Goal: Task Accomplishment & Management: Manage account settings

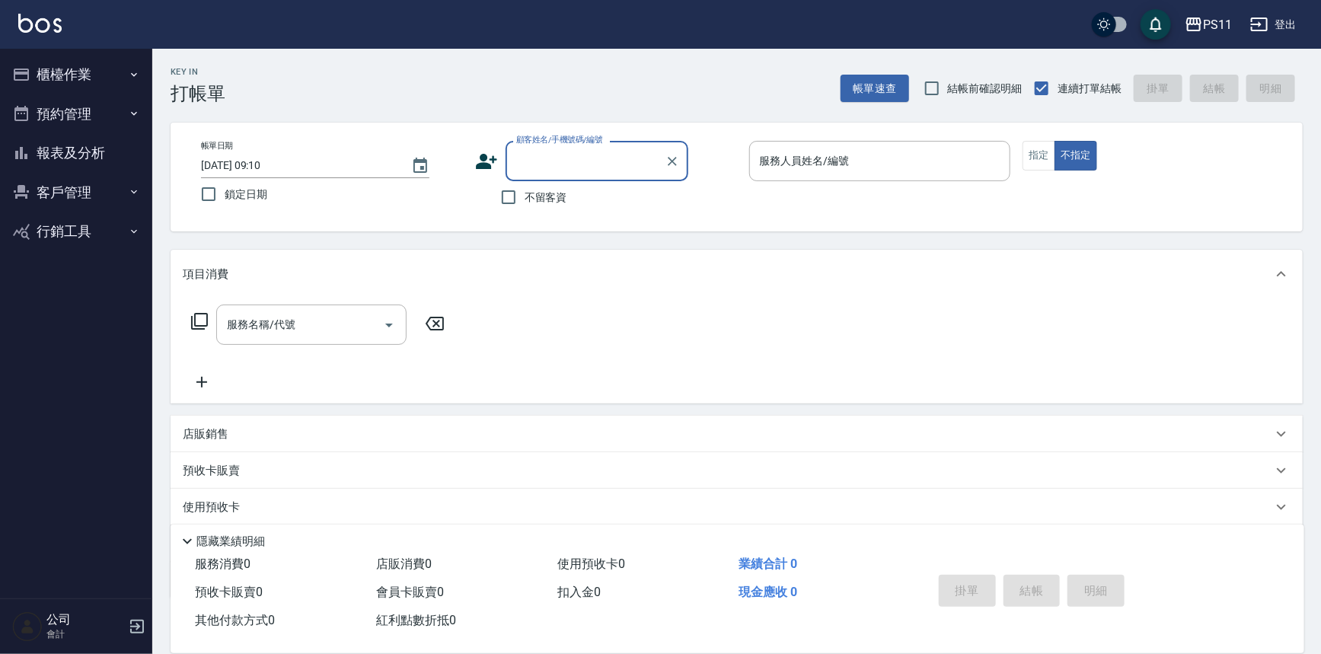
click at [94, 65] on button "櫃檯作業" at bounding box center [76, 75] width 140 height 40
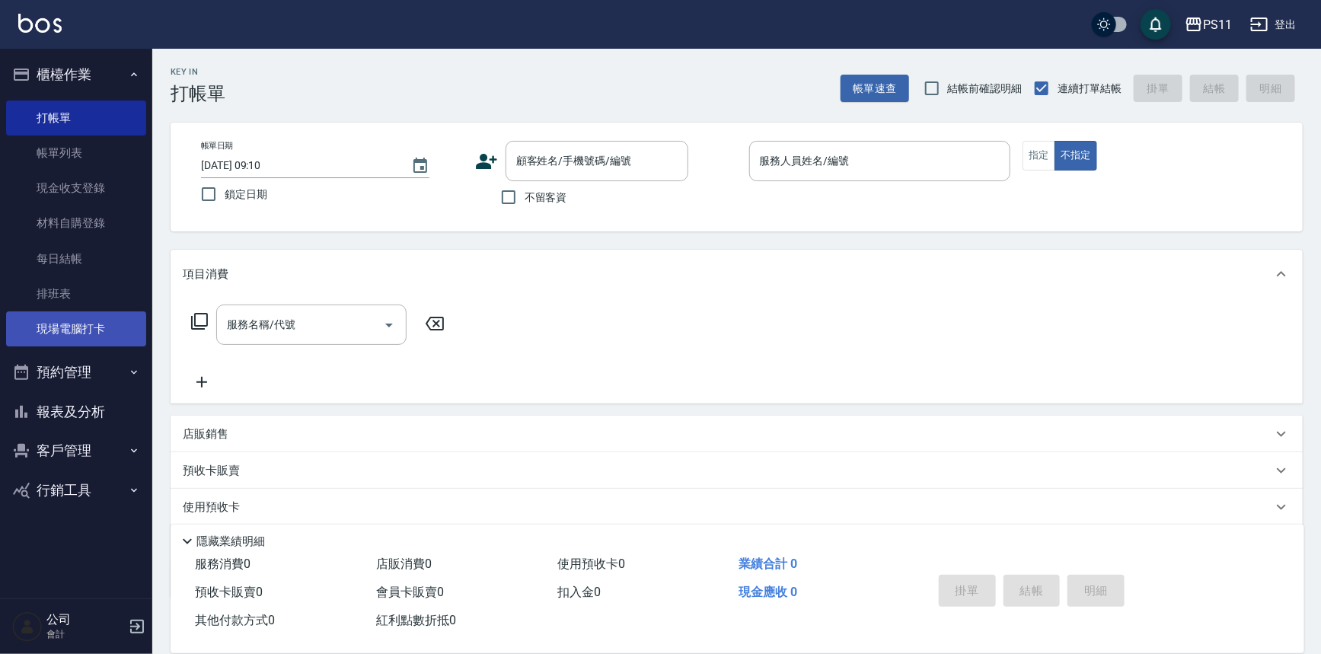
click at [99, 340] on link "現場電腦打卡" at bounding box center [76, 328] width 140 height 35
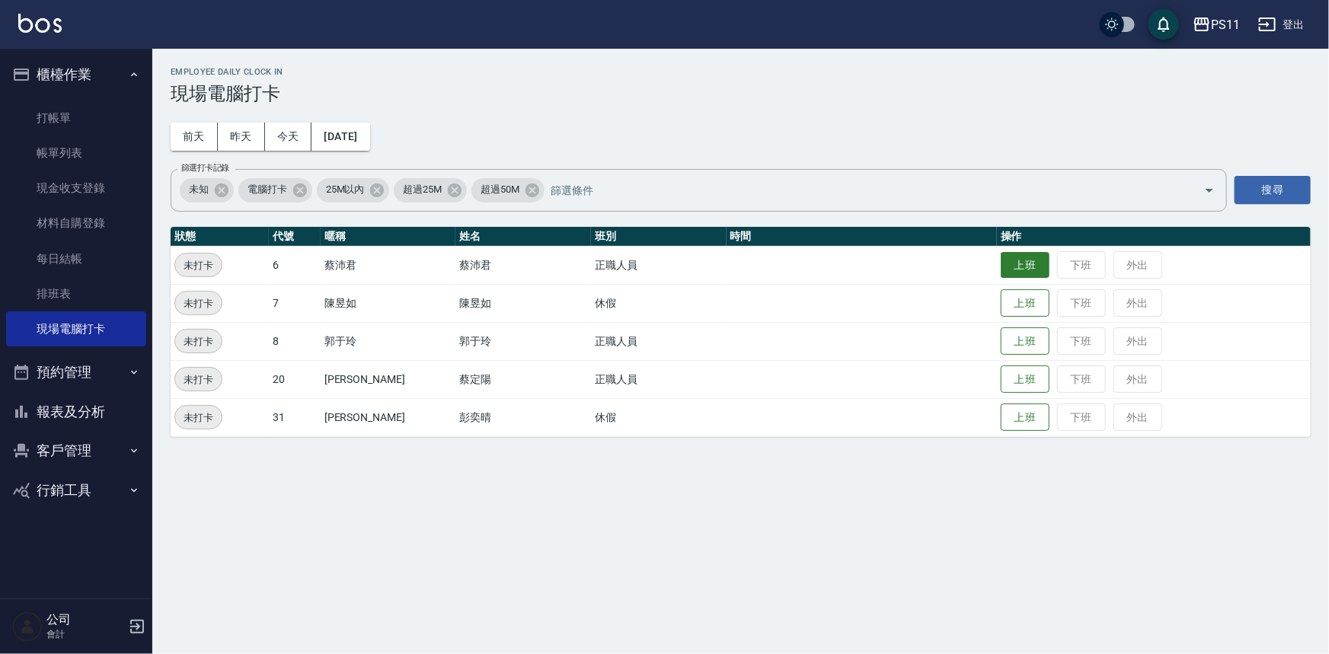
click at [1001, 267] on button "上班" at bounding box center [1025, 265] width 49 height 27
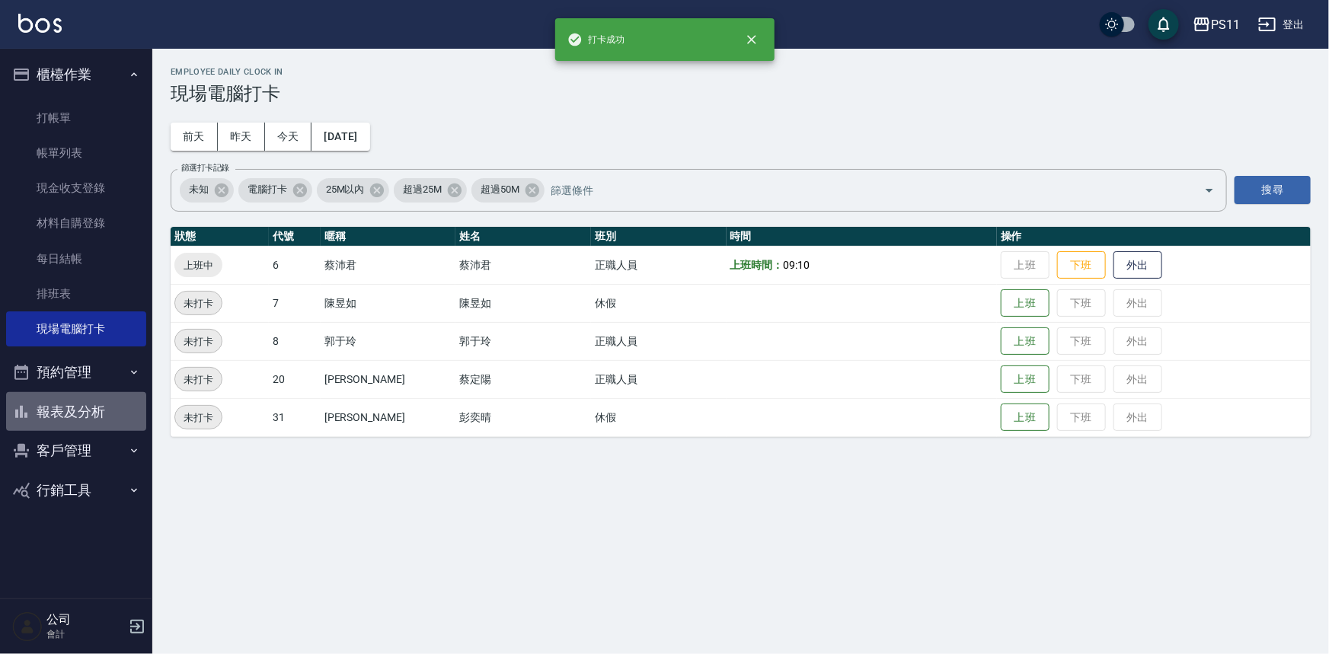
click at [94, 414] on button "報表及分析" at bounding box center [76, 412] width 140 height 40
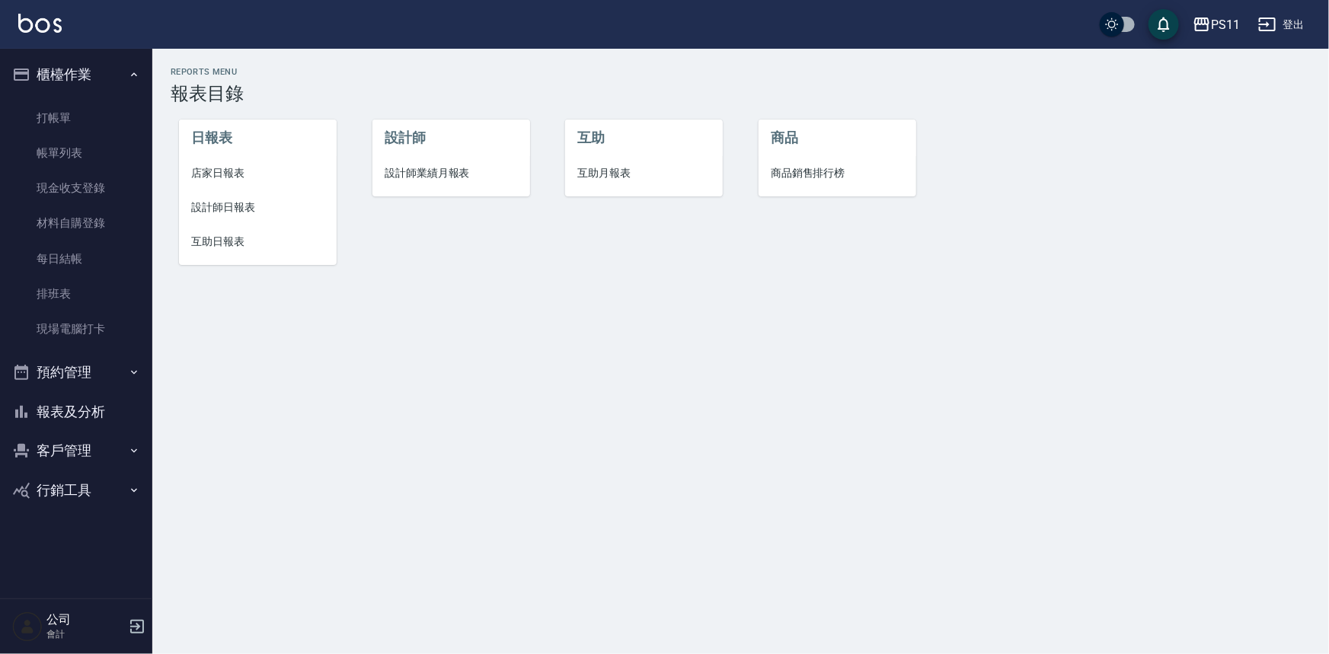
click at [238, 219] on li "設計師日報表" at bounding box center [258, 207] width 158 height 34
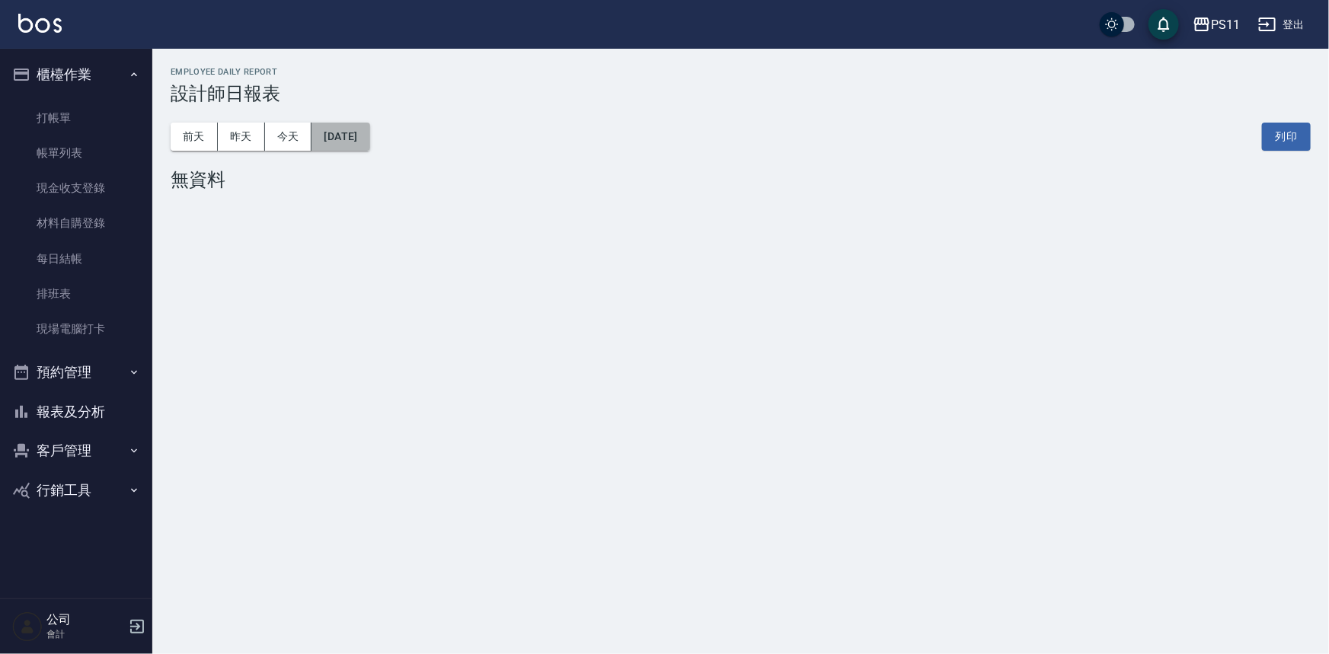
click at [362, 137] on button "[DATE]" at bounding box center [340, 137] width 58 height 28
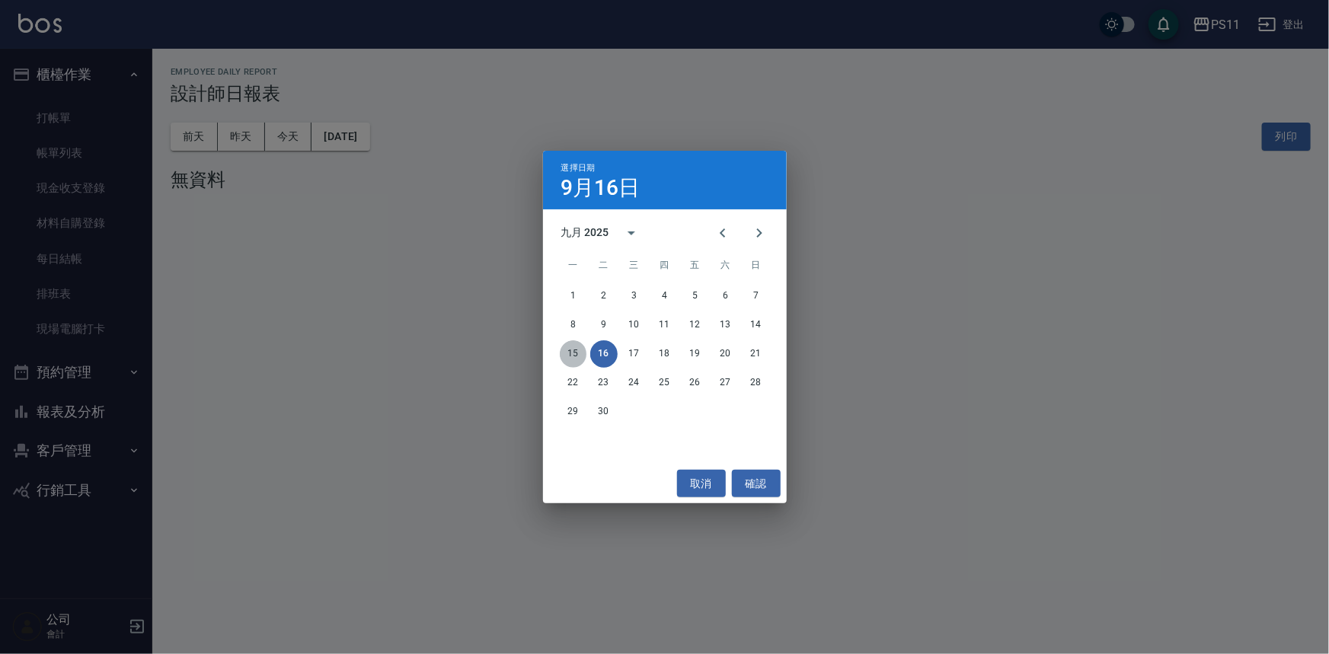
click at [571, 348] on button "15" at bounding box center [573, 353] width 27 height 27
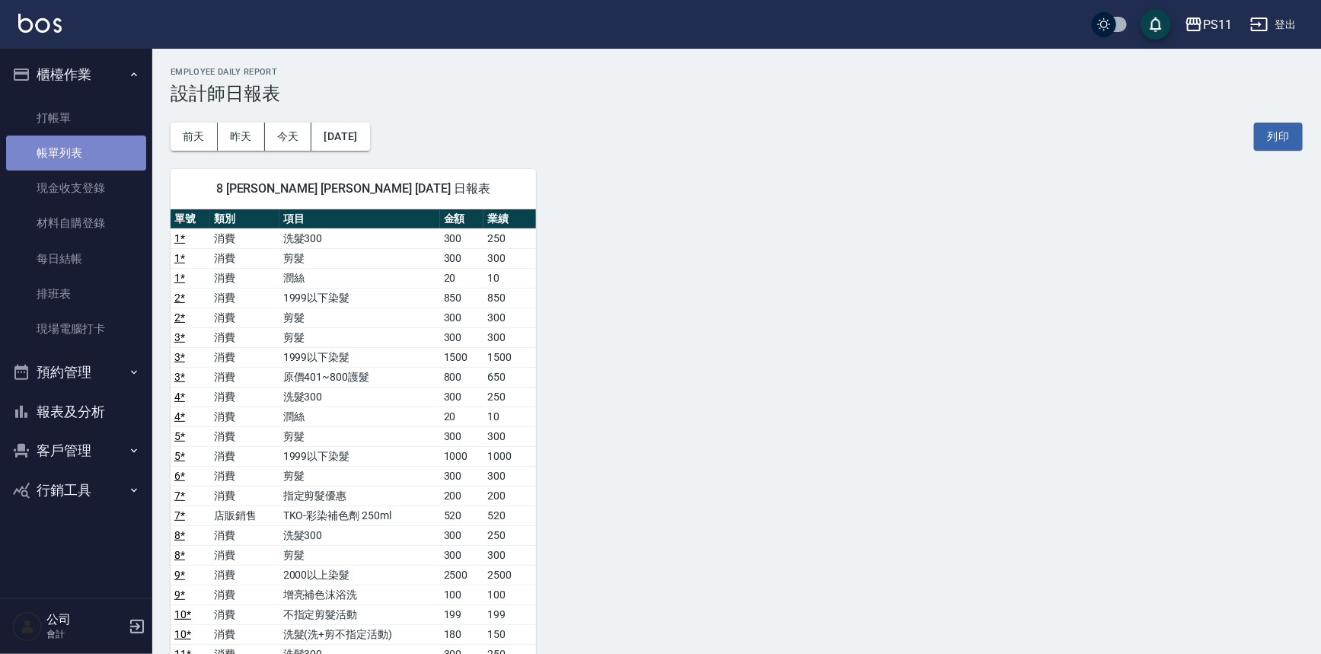
click at [61, 136] on link "帳單列表" at bounding box center [76, 153] width 140 height 35
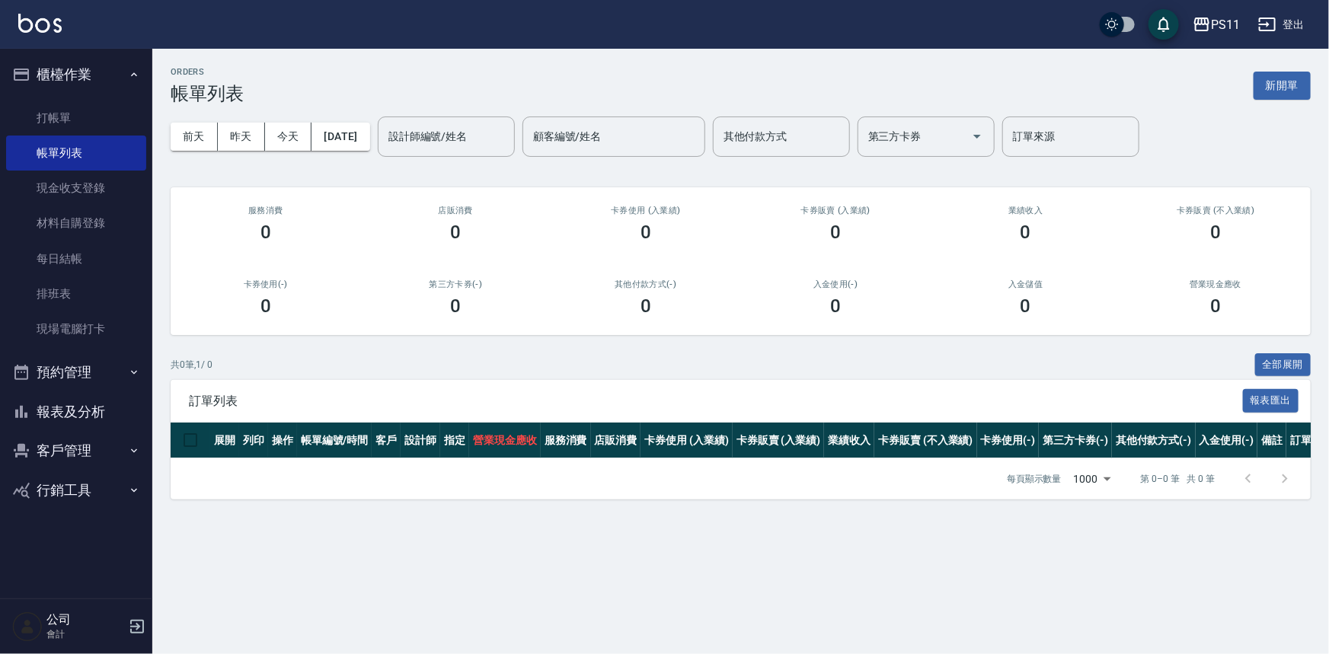
click at [421, 139] on input "設計師編號/姓名" at bounding box center [446, 136] width 123 height 27
click at [369, 134] on button "[DATE]" at bounding box center [340, 137] width 58 height 28
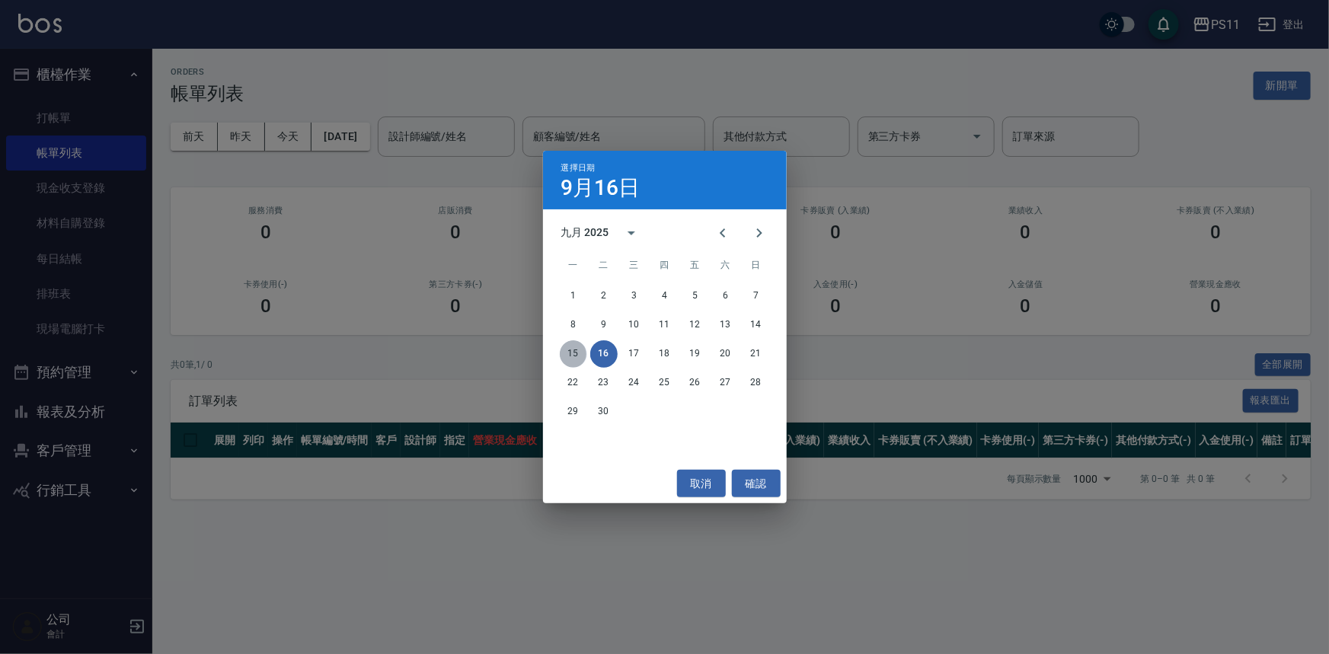
click at [574, 357] on button "15" at bounding box center [573, 353] width 27 height 27
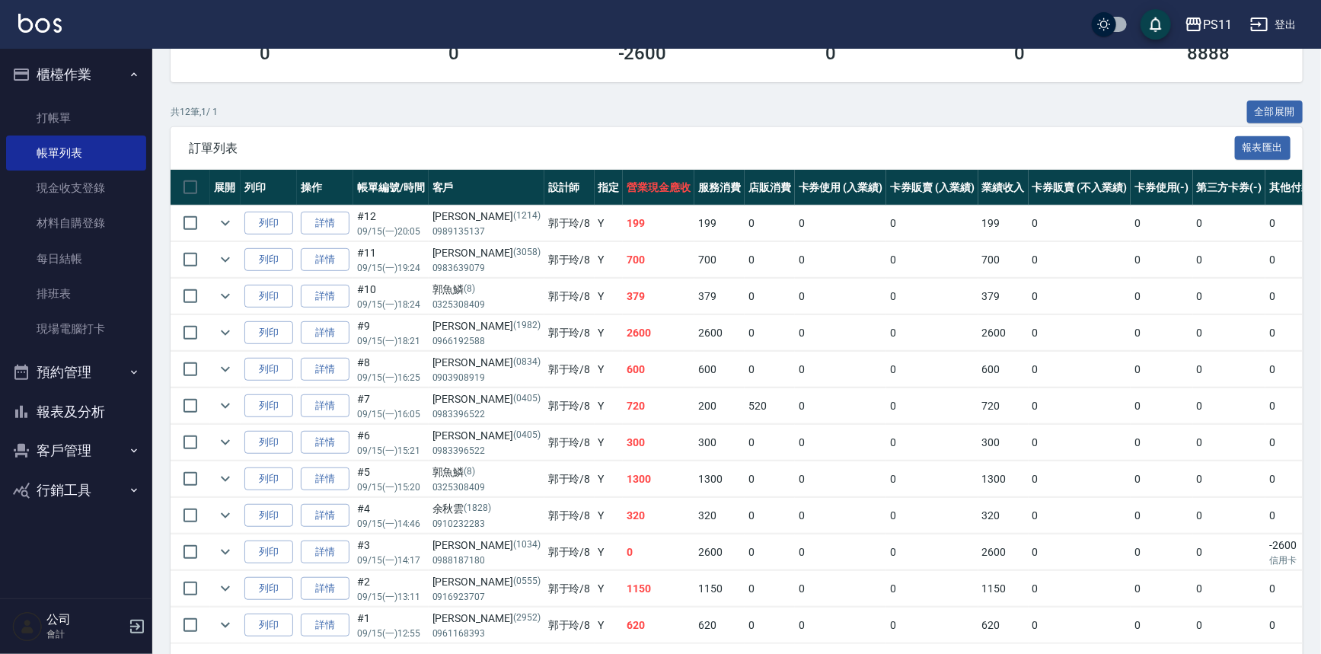
scroll to position [276, 0]
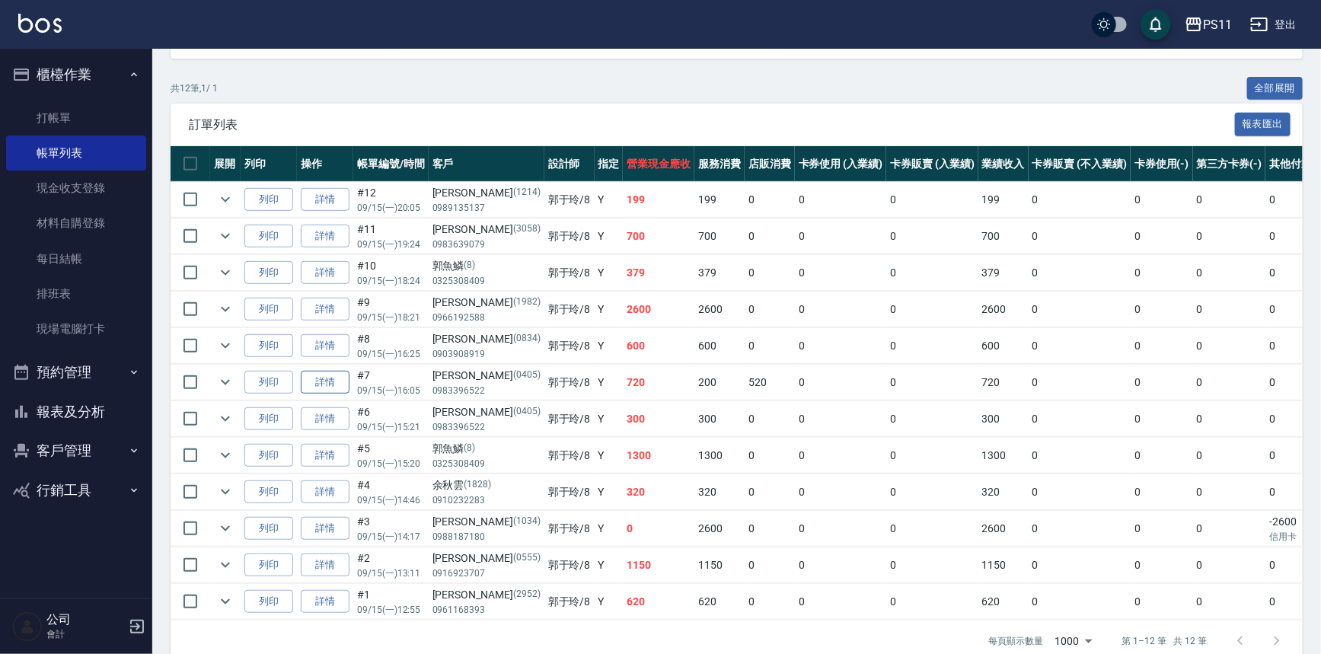
click at [320, 384] on link "詳情" at bounding box center [325, 383] width 49 height 24
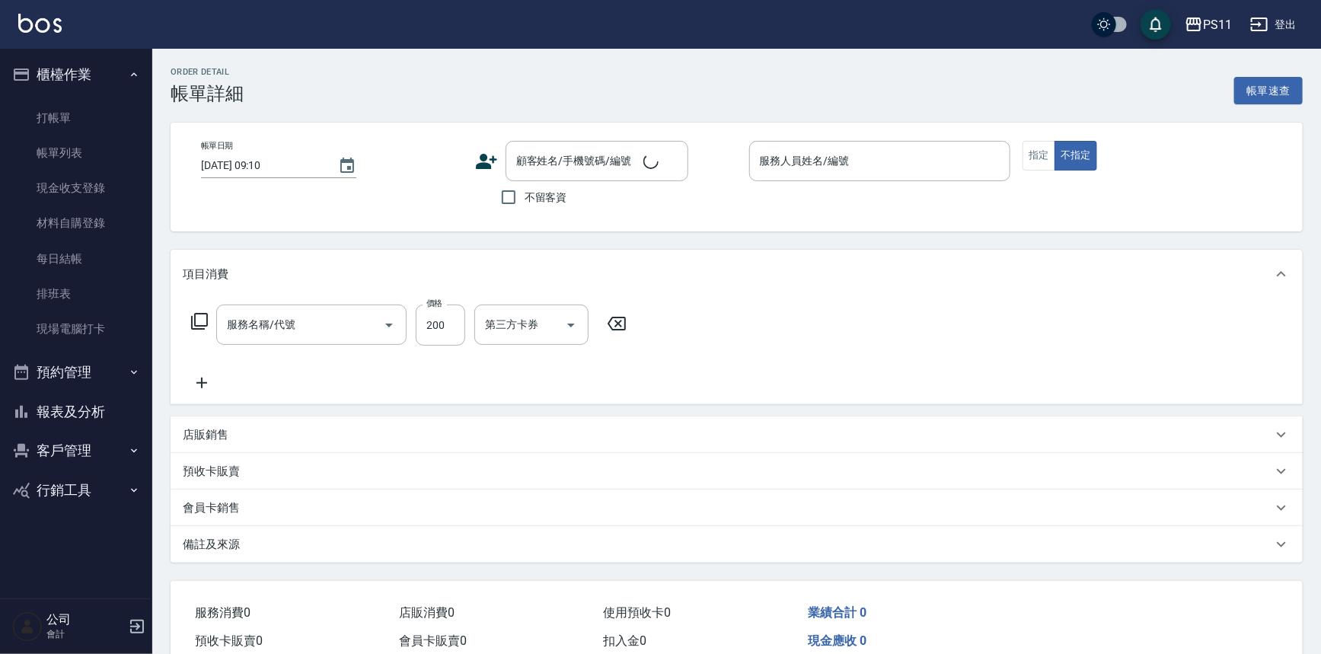
type input "[DATE] 16:05"
type input "郭于玲-8"
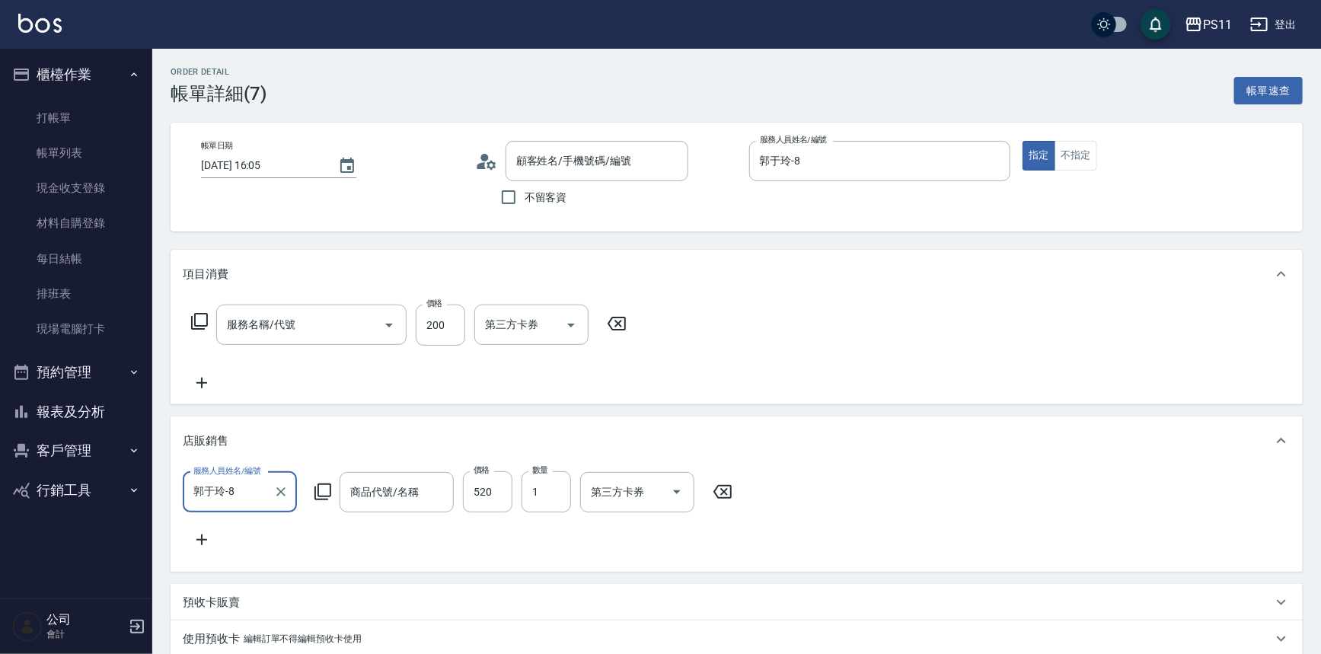
type input "指定剪髮優惠(2250)"
type input "[PERSON_NAME]/0983396522/0405"
type input "TKO-彩染補色劑 250ml"
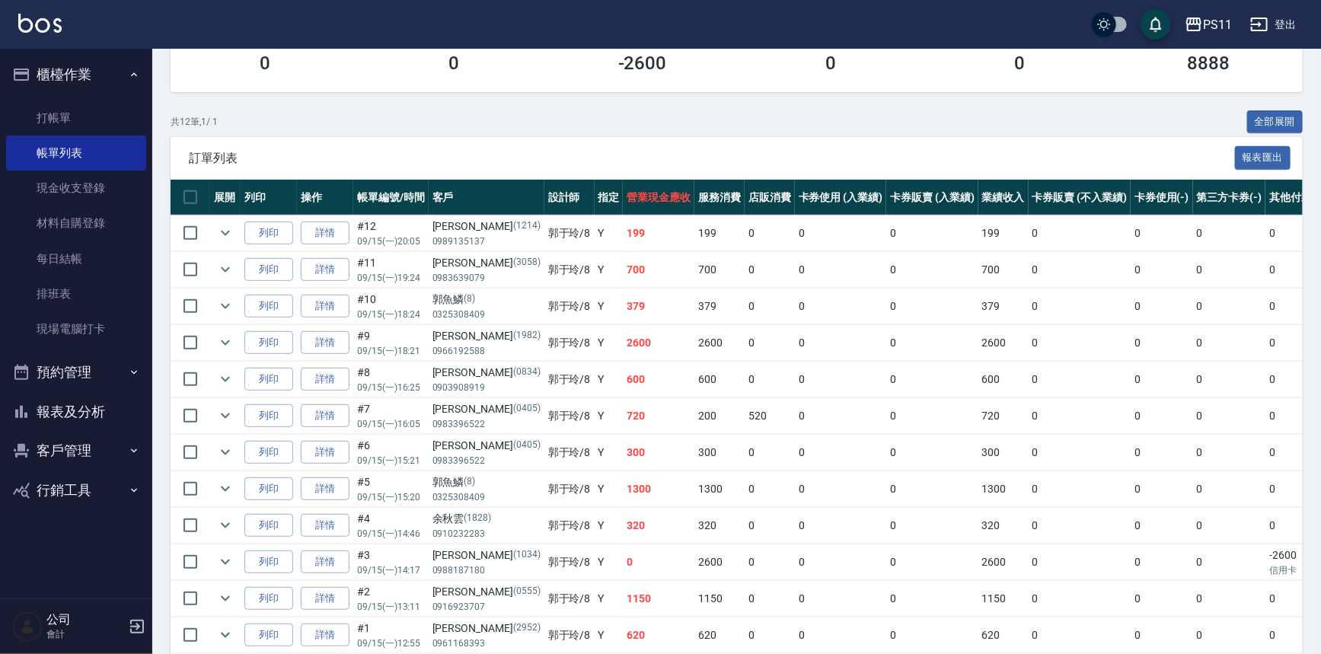
scroll to position [276, 0]
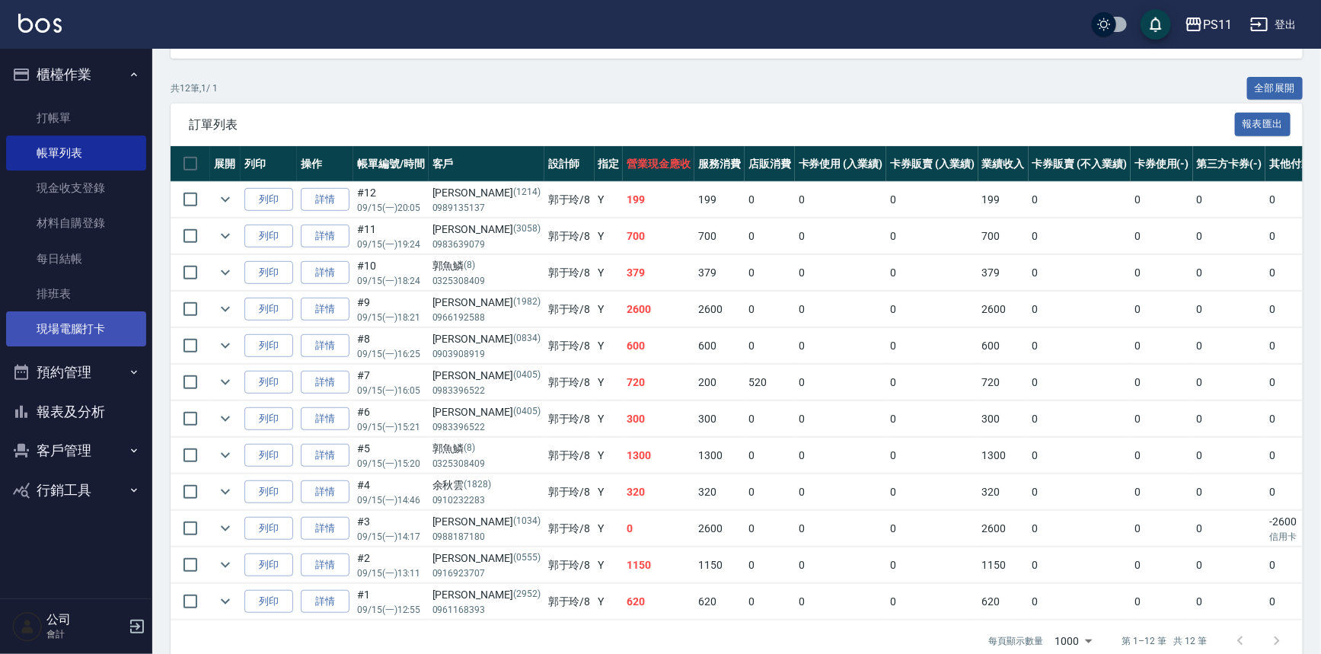
click at [101, 316] on link "現場電腦打卡" at bounding box center [76, 328] width 140 height 35
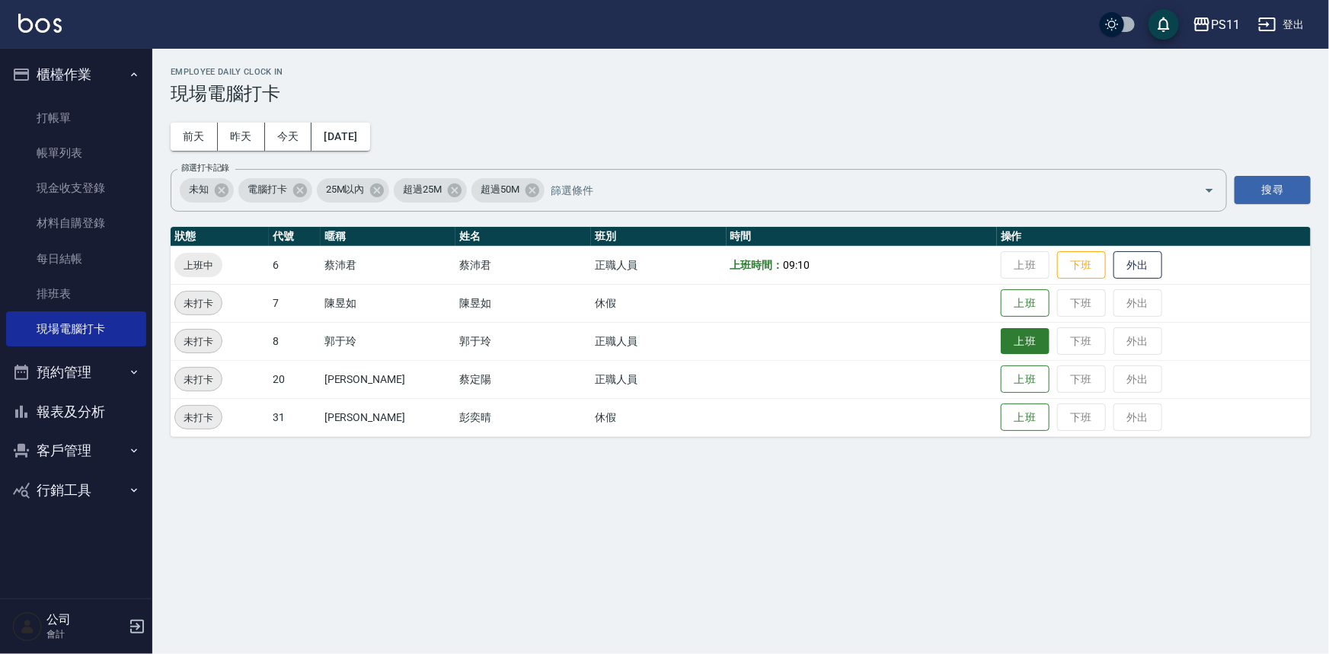
click at [1001, 345] on button "上班" at bounding box center [1025, 341] width 49 height 27
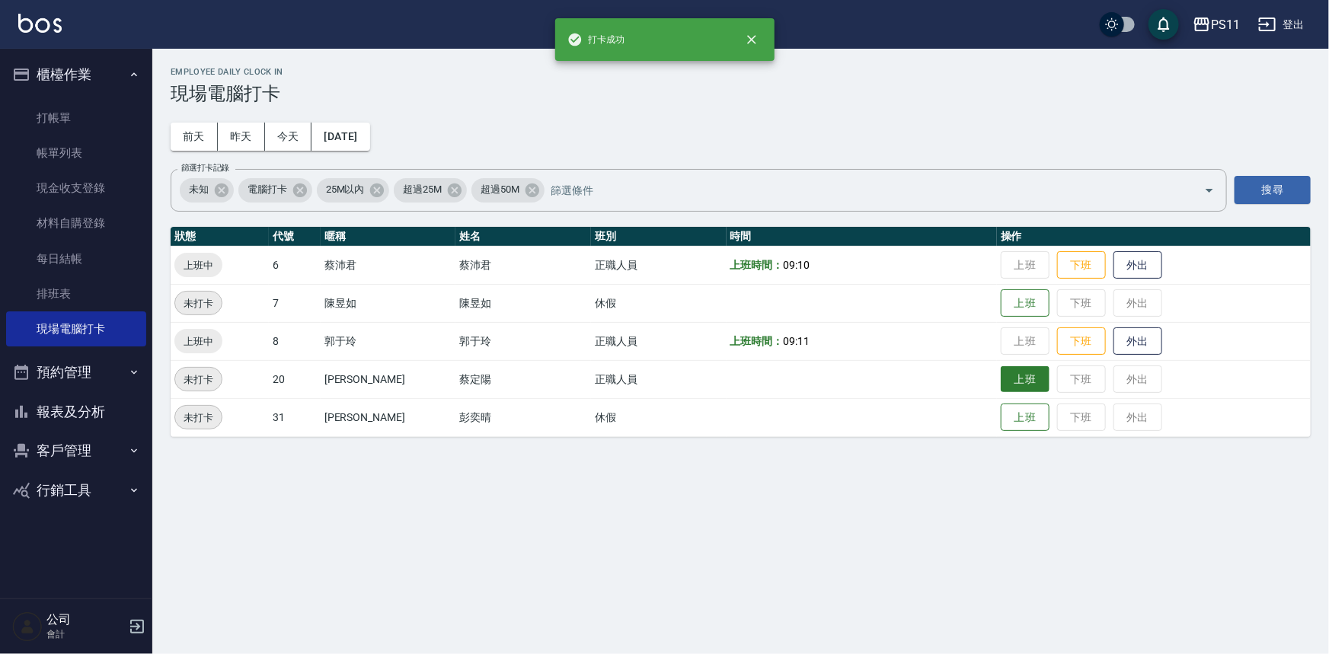
click at [1001, 371] on button "上班" at bounding box center [1025, 379] width 49 height 27
